Goal: Task Accomplishment & Management: Manage account settings

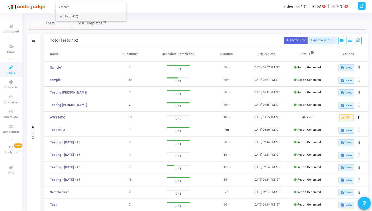
type input "Aptpath"
click at [73, 16] on span "AptPath (916)" at bounding box center [91, 16] width 62 height 9
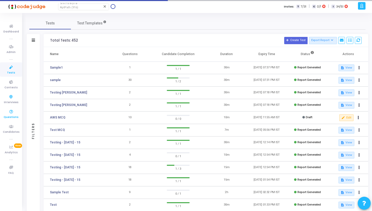
click at [12, 110] on icon at bounding box center [11, 112] width 11 height 6
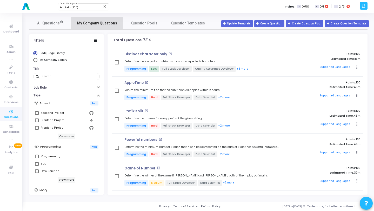
click at [98, 25] on span "My Company Questions" at bounding box center [97, 23] width 40 height 5
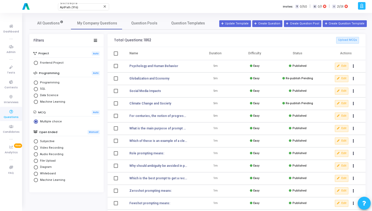
click at [50, 83] on span "Programming" at bounding box center [49, 83] width 22 height 4
click at [38, 83] on input "Programming" at bounding box center [36, 83] width 4 height 4
radio input "true"
radio input "false"
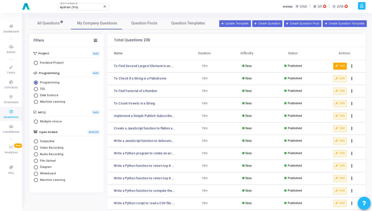
click at [339, 65] on button "Edit" at bounding box center [341, 66] width 14 height 7
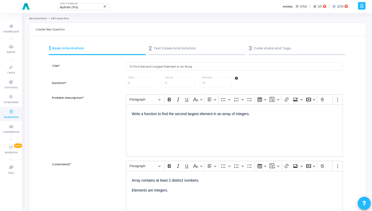
click at [164, 47] on div "2 Test Cases And Solution" at bounding box center [197, 48] width 97 height 9
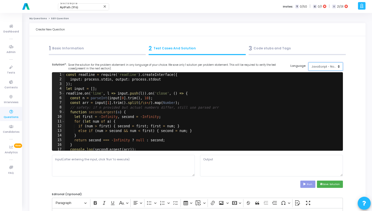
click at [317, 64] on div "JavaScript - NodeJs(12.14.0)" at bounding box center [324, 66] width 25 height 4
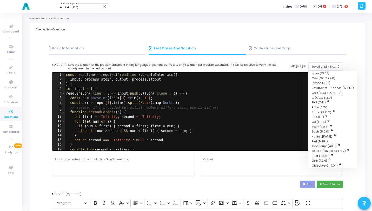
click at [359, 46] on div "1 Basic Information 2 Test Cases And Solution 3 Code stubs and Tags" at bounding box center [197, 50] width 323 height 14
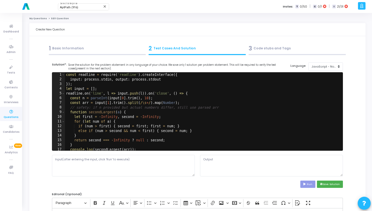
click at [108, 54] on div at bounding box center [97, 54] width 97 height 1
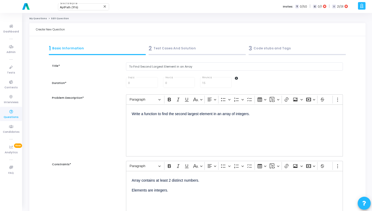
click at [194, 47] on div "2 Test Cases And Solution" at bounding box center [197, 48] width 97 height 9
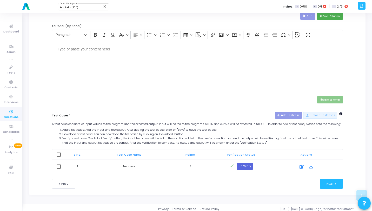
scroll to position [175, 0]
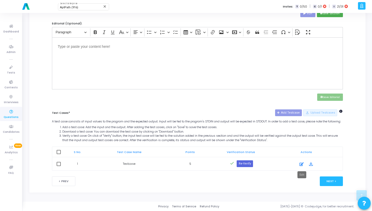
click at [304, 165] on icon at bounding box center [302, 164] width 4 height 6
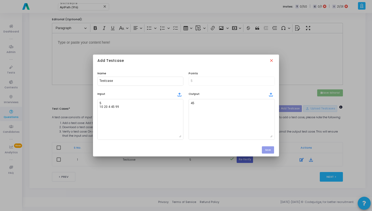
scroll to position [0, 0]
click at [272, 60] on mat-icon "close" at bounding box center [272, 61] width 6 height 6
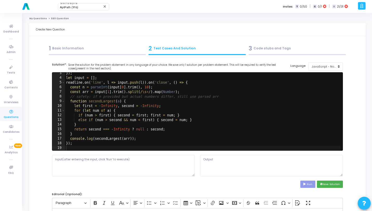
click at [275, 54] on div at bounding box center [297, 54] width 97 height 1
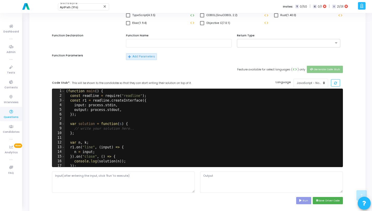
scroll to position [111, 0]
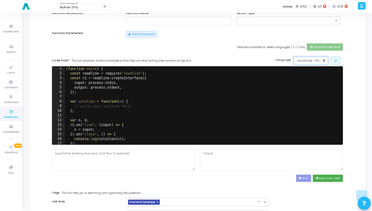
click at [302, 61] on div "JavaScript - NodeJs(12.14.0)" at bounding box center [309, 60] width 25 height 4
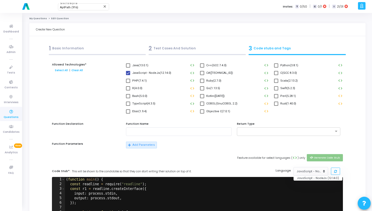
click at [277, 66] on span at bounding box center [276, 65] width 4 height 4
click at [276, 68] on input "Python(3.8.1)" at bounding box center [276, 68] width 0 height 0
checkbox input "true"
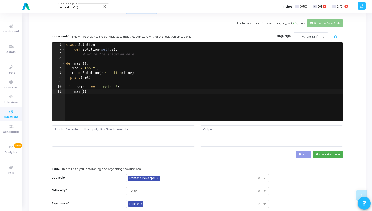
scroll to position [110, 0]
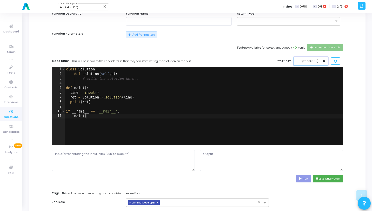
click at [318, 60] on div "Python(3.8.1)" at bounding box center [309, 61] width 25 height 4
type textarea "line = input()"
click at [142, 91] on div "class Solution : def solution ( self , s ) : # write the solution here.. def ma…" at bounding box center [204, 110] width 278 height 87
click at [310, 58] on button "Python(3.8.1)" at bounding box center [311, 61] width 35 height 9
click at [264, 176] on div "Run save Save Driver Code" at bounding box center [197, 178] width 291 height 7
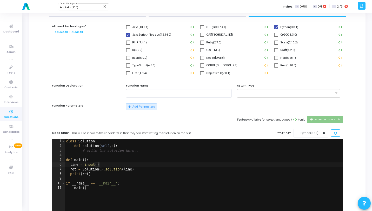
scroll to position [0, 0]
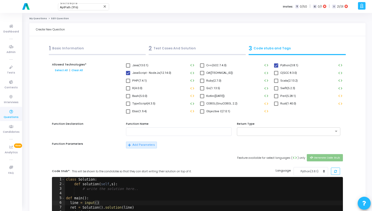
click at [176, 50] on div "2 Test Cases And Solution" at bounding box center [197, 48] width 97 height 9
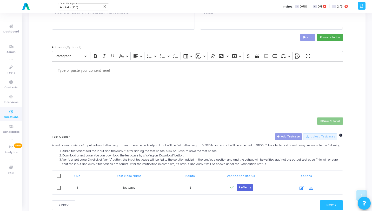
scroll to position [175, 0]
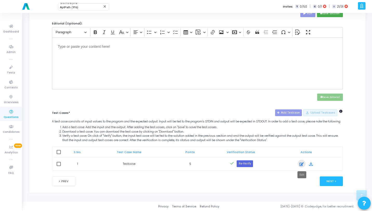
click at [302, 162] on icon at bounding box center [302, 164] width 4 height 6
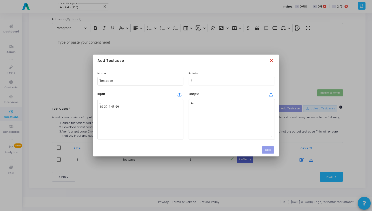
click at [273, 59] on mat-icon "close" at bounding box center [272, 61] width 6 height 6
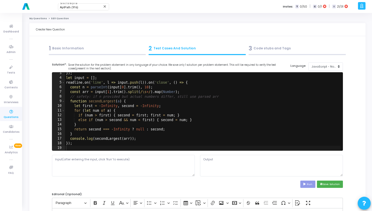
click at [279, 53] on div "3 Code stubs and Tags" at bounding box center [297, 50] width 100 height 14
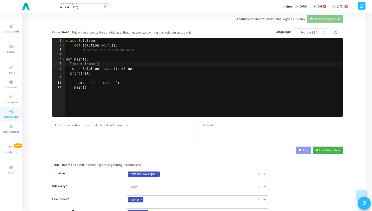
scroll to position [207, 0]
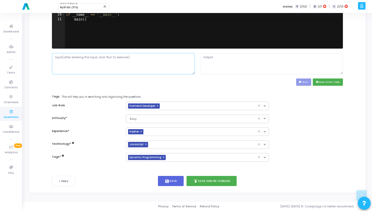
click at [100, 62] on textarea at bounding box center [123, 63] width 143 height 21
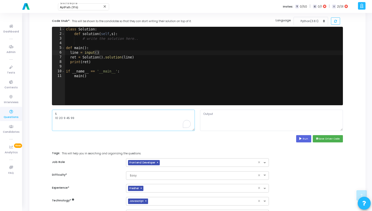
scroll to position [139, 0]
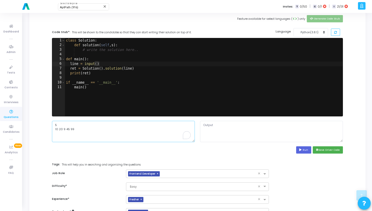
type textarea "5 10 20 9 45 99"
type textarea "# write the solution here.."
click at [151, 50] on div "class Solution : def solution ( self , s ) : # write the solution here.. def ma…" at bounding box center [204, 81] width 278 height 87
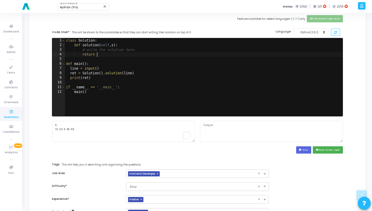
type textarea "return s"
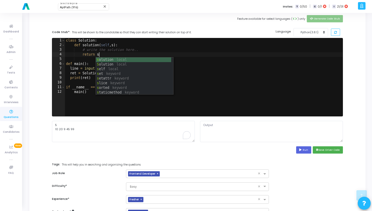
click at [217, 59] on div "class Solution : def solution ( self , s ) : # write the solution here.. return…" at bounding box center [204, 81] width 278 height 87
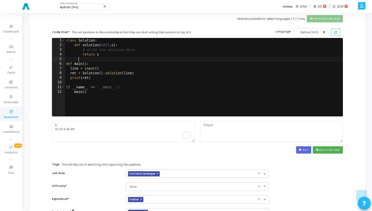
scroll to position [0, 1]
click at [306, 151] on button "Run" at bounding box center [303, 149] width 15 height 7
type textarea "5"
click at [113, 45] on div "class Solution : def solution ( self , s ) : # write the solution here.. return…" at bounding box center [204, 81] width 278 height 87
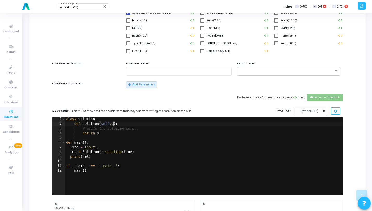
scroll to position [0, 0]
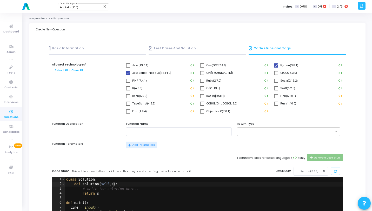
click at [186, 50] on div "2 Test Cases And Solution" at bounding box center [197, 48] width 97 height 9
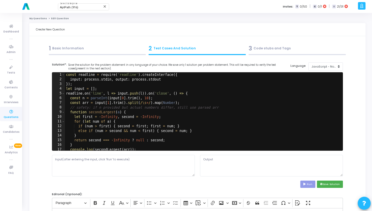
click at [295, 51] on div "3 Code stubs and Tags" at bounding box center [297, 48] width 97 height 9
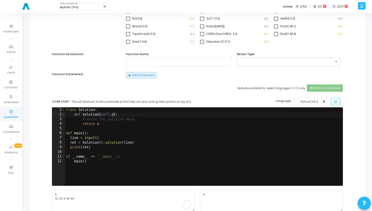
scroll to position [104, 0]
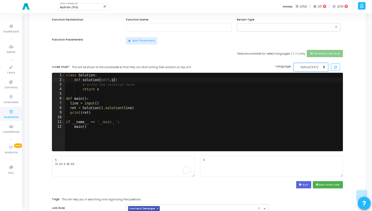
click at [309, 67] on div "Python(3.8.1)" at bounding box center [309, 67] width 25 height 4
click at [232, 60] on div "Feature available for select languages ( code ) only Generate Code Stub" at bounding box center [197, 56] width 296 height 13
type textarea "return s"
drag, startPoint x: 99, startPoint y: 89, endPoint x: 83, endPoint y: 89, distance: 16.4
click at [83, 89] on div "class Solution : def solution ( self , s ) : # write the solution here.. return…" at bounding box center [204, 116] width 278 height 87
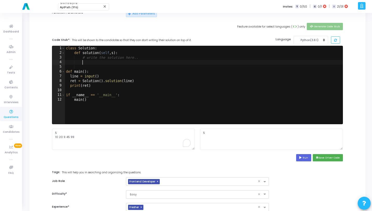
scroll to position [0, 0]
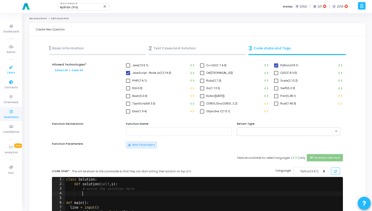
click at [15, 70] on icon at bounding box center [11, 67] width 11 height 6
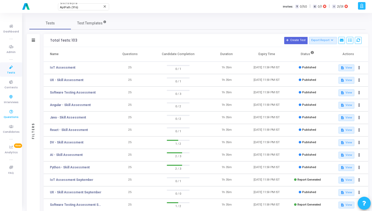
click at [11, 120] on link "Questions" at bounding box center [11, 114] width 22 height 14
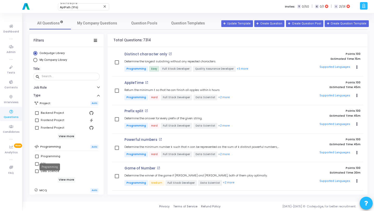
click at [51, 155] on div "Programming" at bounding box center [50, 156] width 19 height 6
click at [37, 158] on input "Programming" at bounding box center [37, 158] width 0 height 0
checkbox input "true"
click at [11, 67] on icon at bounding box center [11, 67] width 11 height 6
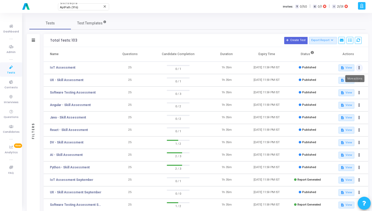
click at [362, 67] on button at bounding box center [359, 67] width 7 height 7
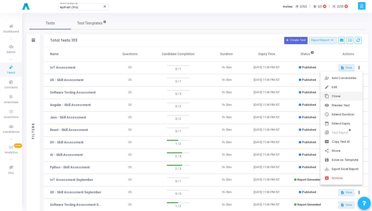
click at [332, 95] on button "content_copy Clone" at bounding box center [342, 96] width 42 height 9
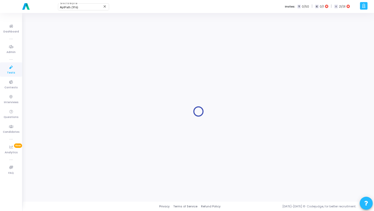
type input "IoT Assessment"
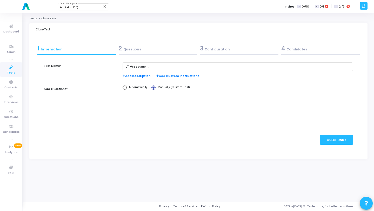
click at [164, 76] on span "Add Custom Instructions" at bounding box center [177, 76] width 43 height 4
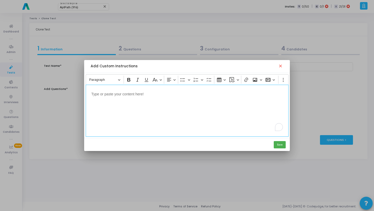
click at [140, 101] on div "To enrich screen reader interactions, please activate Accessibility in Grammarl…" at bounding box center [187, 111] width 203 height 52
click at [283, 66] on mat-icon "close" at bounding box center [280, 66] width 5 height 5
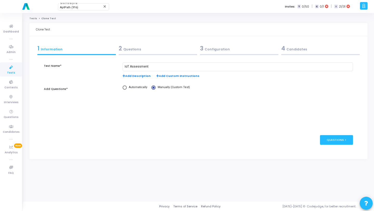
click at [172, 48] on div "2 Questions" at bounding box center [158, 48] width 79 height 9
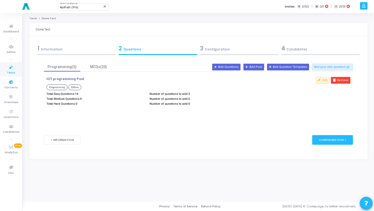
click at [8, 67] on icon at bounding box center [11, 67] width 11 height 6
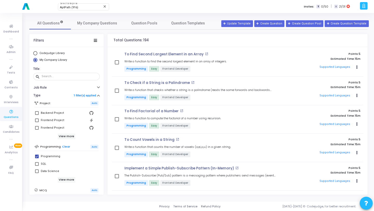
scroll to position [289, 0]
